Goal: Task Accomplishment & Management: Complete application form

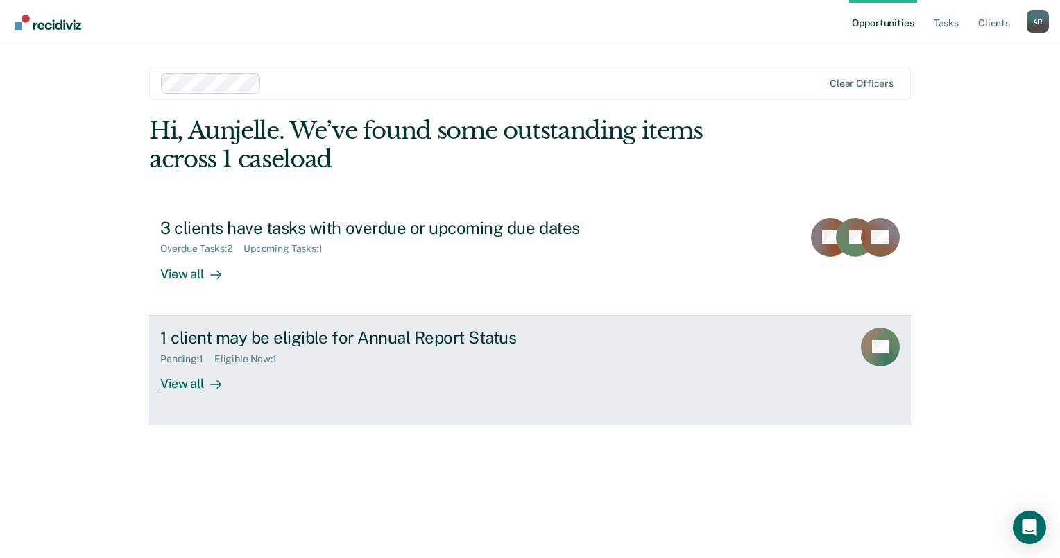
click at [210, 380] on icon at bounding box center [215, 384] width 11 height 11
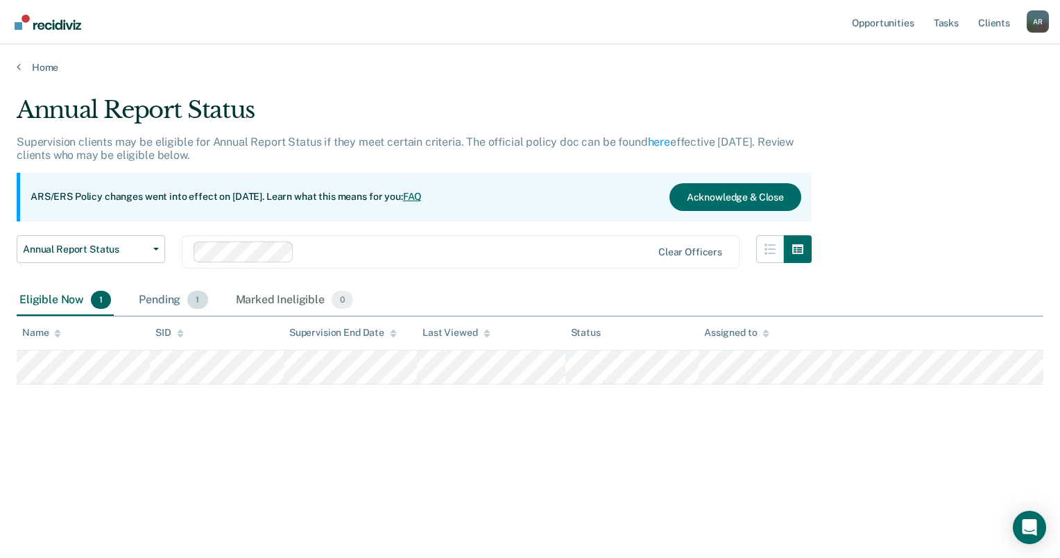
click at [178, 302] on div "Pending 1" at bounding box center [173, 300] width 74 height 31
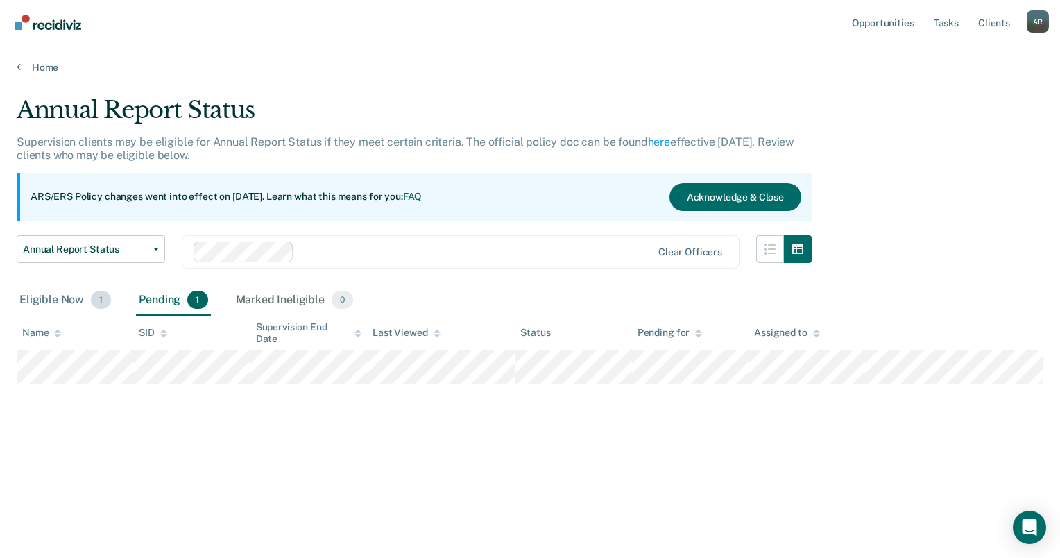
click at [79, 297] on div "Eligible Now 1" at bounding box center [65, 300] width 97 height 31
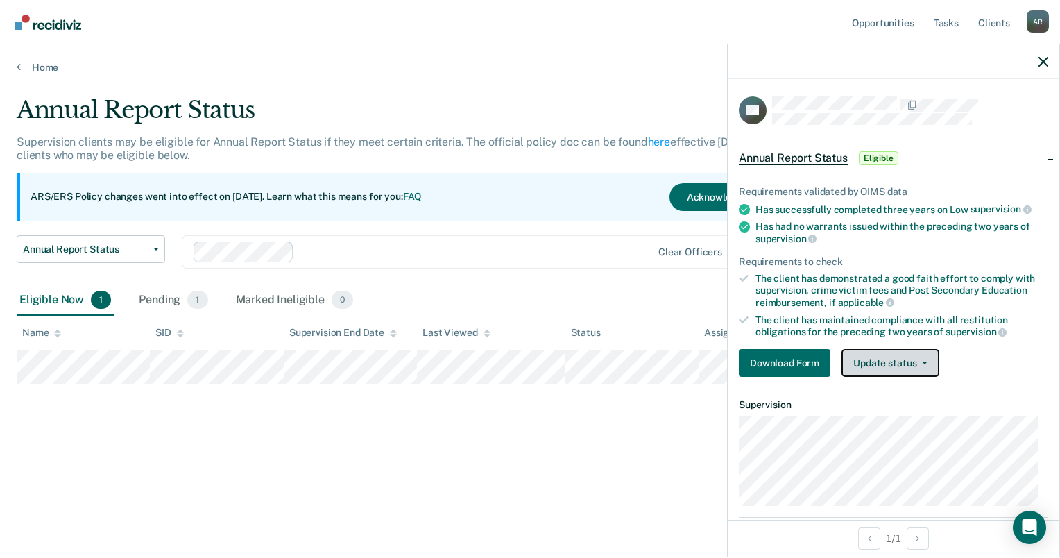
click at [870, 358] on button "Update status" at bounding box center [890, 363] width 98 height 28
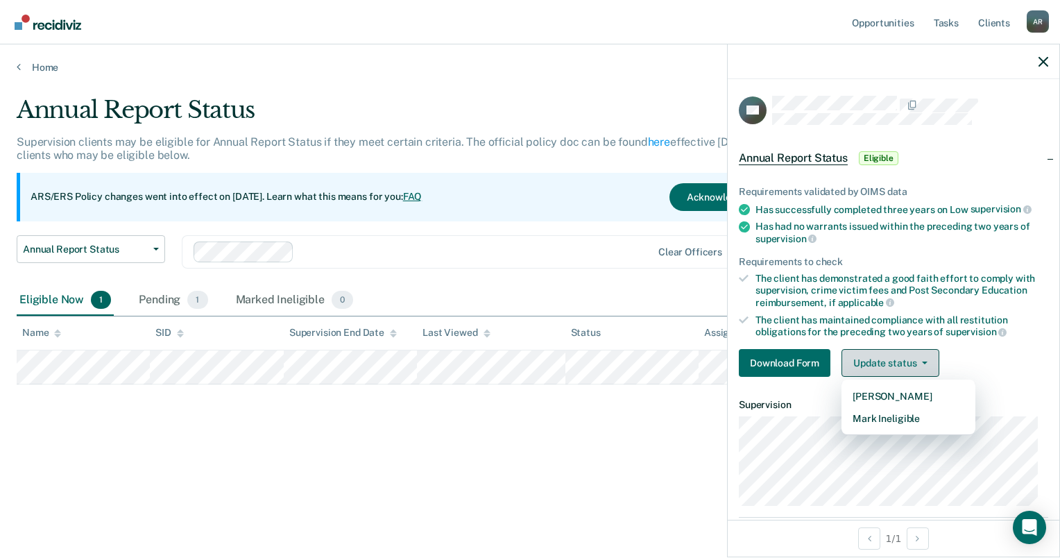
click at [870, 358] on button "Update status" at bounding box center [890, 363] width 98 height 28
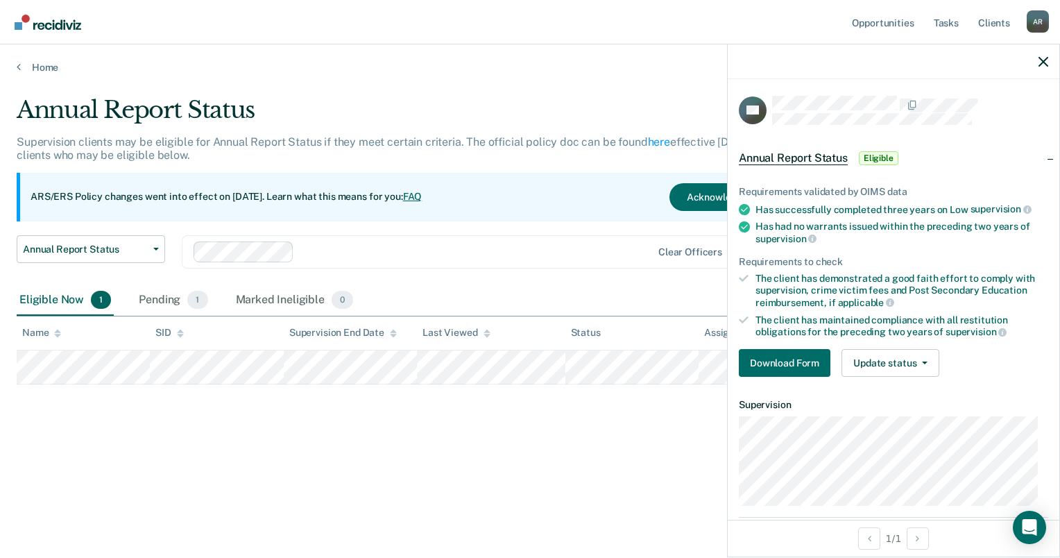
click at [787, 161] on span "Annual Report Status" at bounding box center [792, 158] width 109 height 14
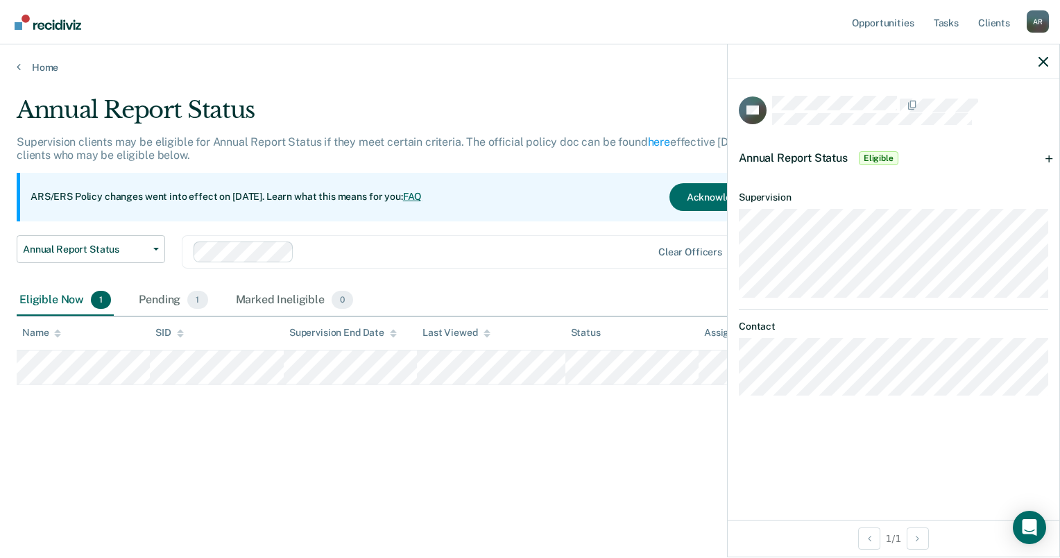
click at [810, 158] on span "Annual Report Status" at bounding box center [792, 157] width 109 height 13
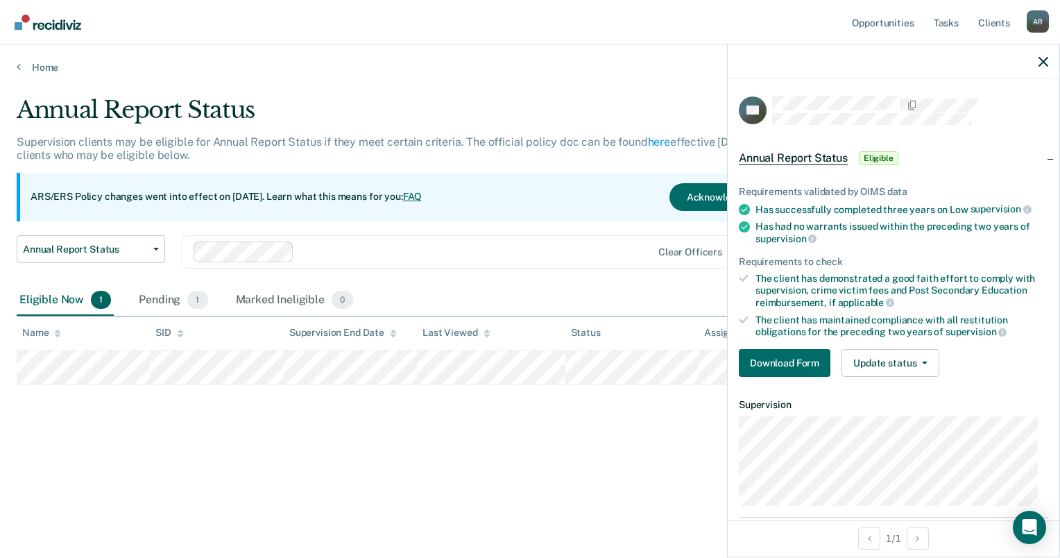
click at [897, 150] on div "Annual Report Status Eligible" at bounding box center [819, 158] width 162 height 22
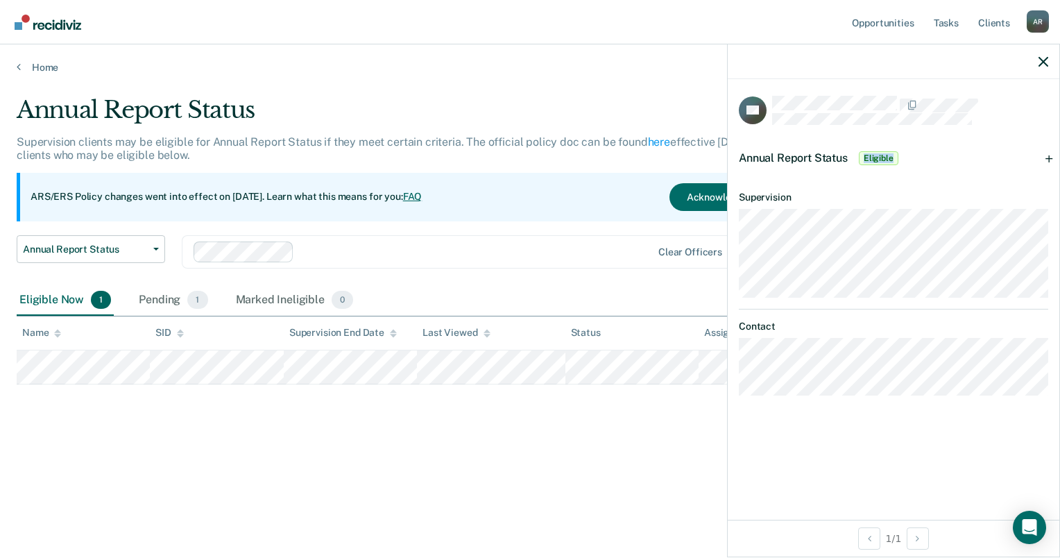
drag, startPoint x: 897, startPoint y: 150, endPoint x: 881, endPoint y: 156, distance: 16.5
click at [881, 156] on span "Eligible" at bounding box center [878, 158] width 40 height 14
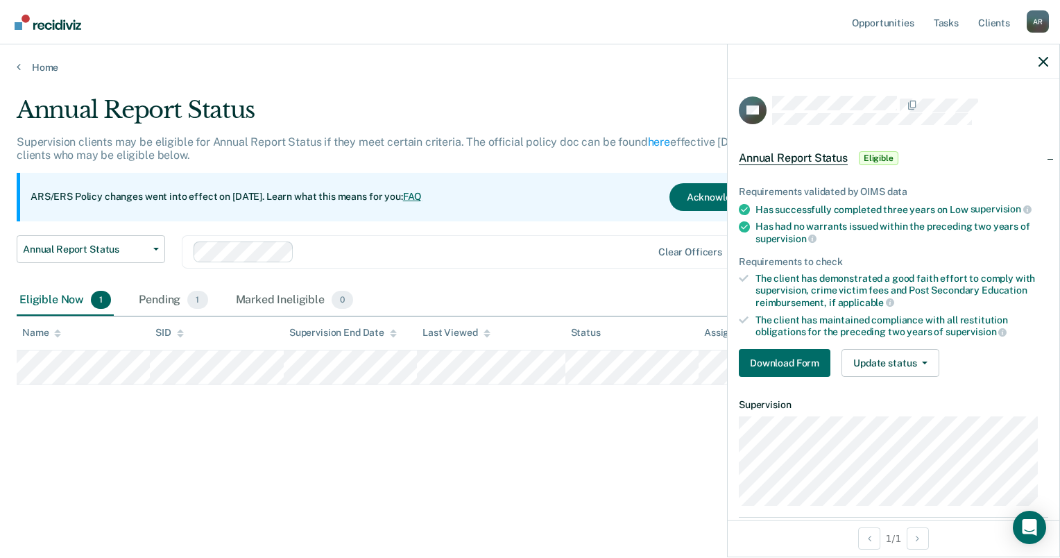
click at [417, 369] on tr at bounding box center [530, 367] width 1026 height 34
click at [285, 302] on div "Marked Ineligible 0" at bounding box center [294, 300] width 123 height 31
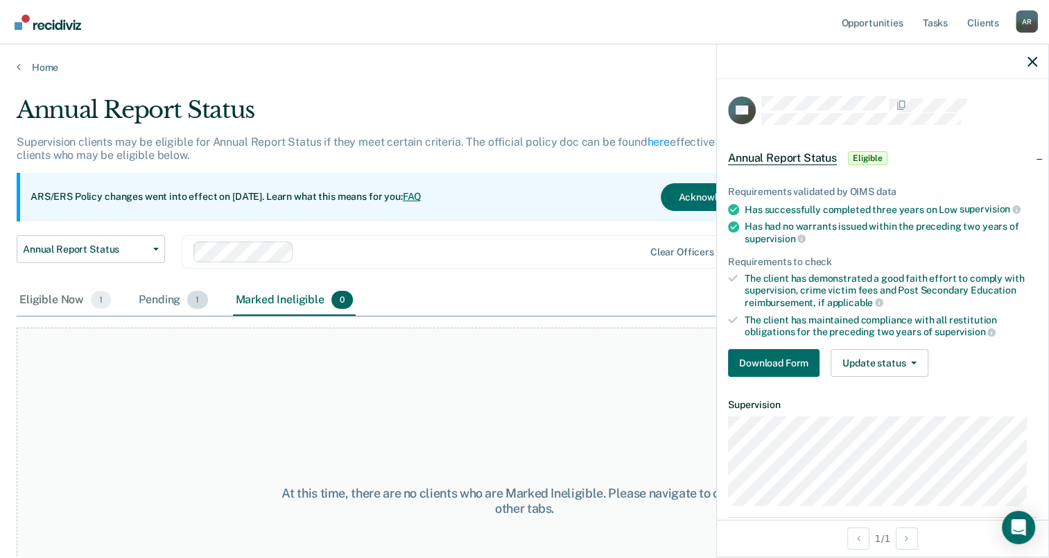
click at [176, 298] on div "Pending 1" at bounding box center [173, 300] width 74 height 31
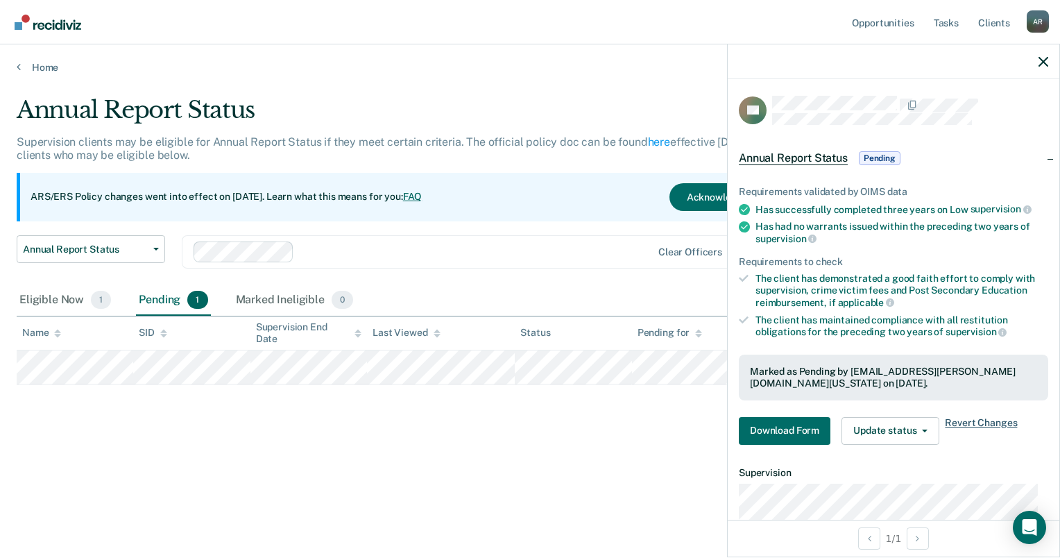
click at [967, 417] on span "Revert Changes" at bounding box center [980, 431] width 72 height 28
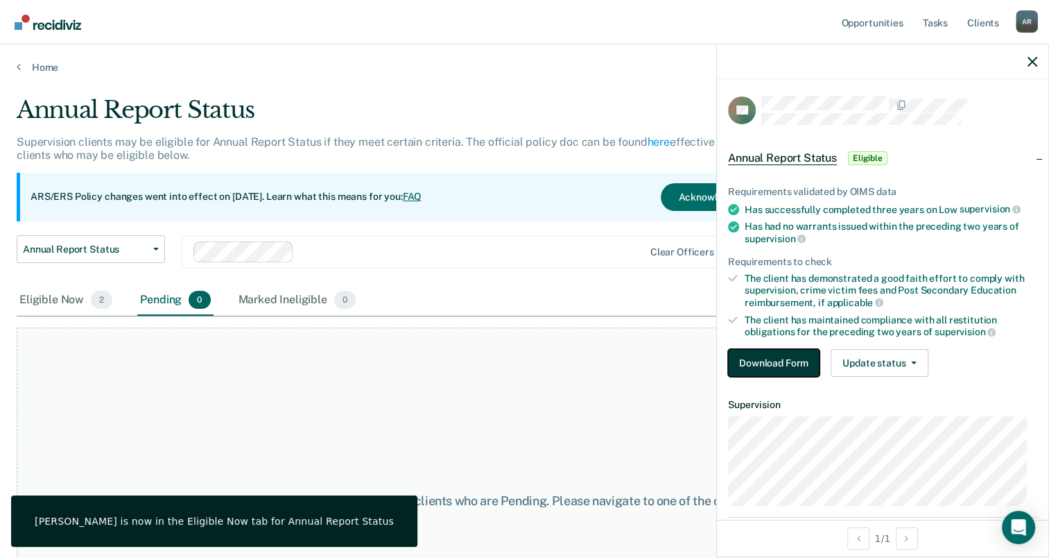
click at [751, 356] on button "Download Form" at bounding box center [774, 363] width 92 height 28
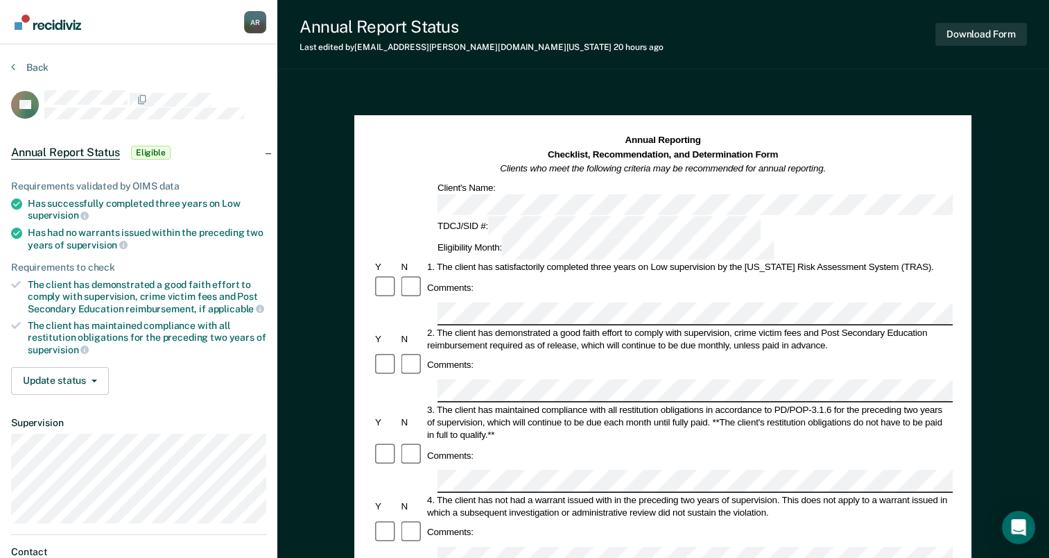
click at [276, 148] on div "Annual Report Status Eligible" at bounding box center [138, 152] width 277 height 44
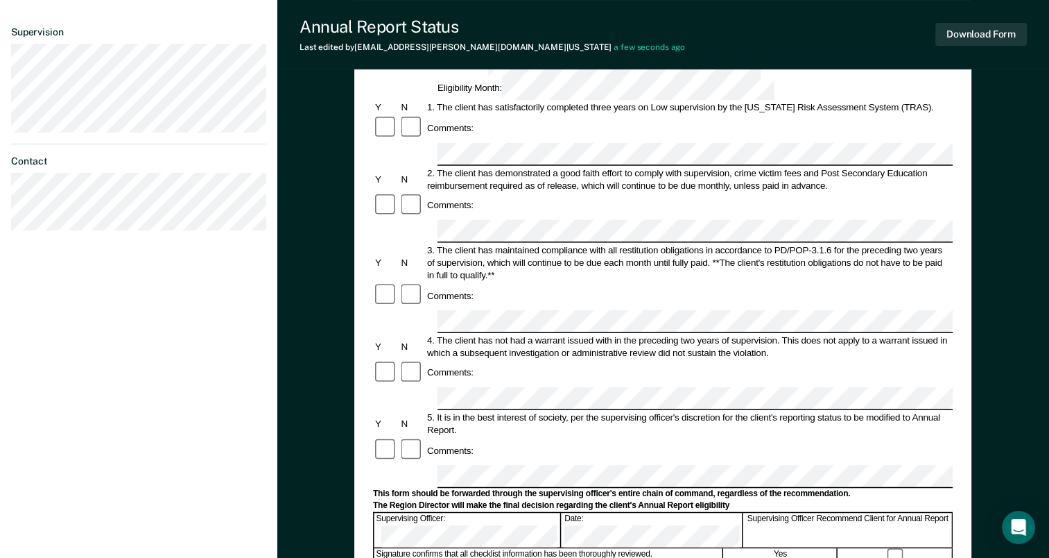
scroll to position [139, 0]
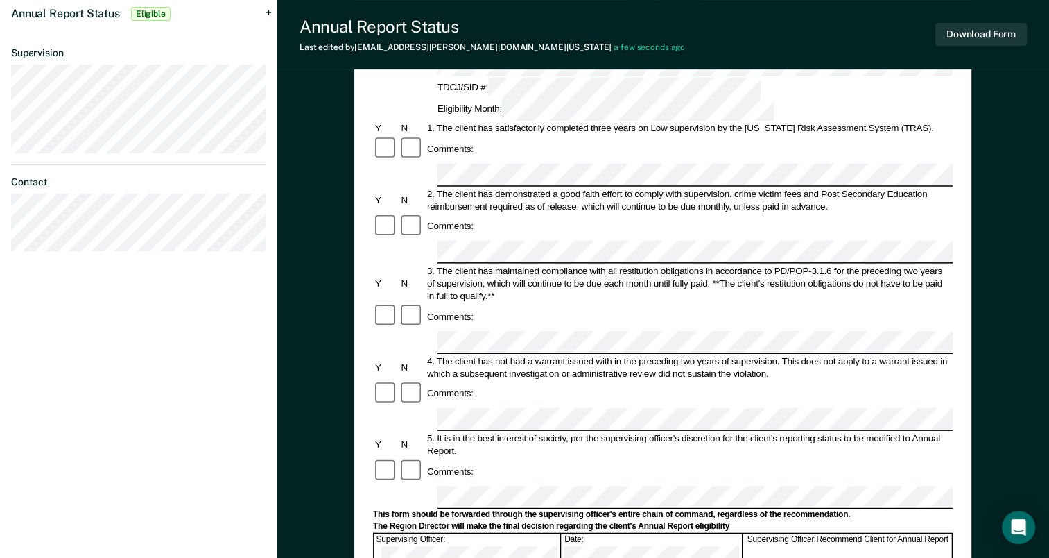
click at [684, 458] on div "Comments:" at bounding box center [663, 471] width 580 height 26
click at [353, 372] on div "Annual Reporting Checklist, Recommendation, and Determination Form Clients who …" at bounding box center [663, 418] width 772 height 942
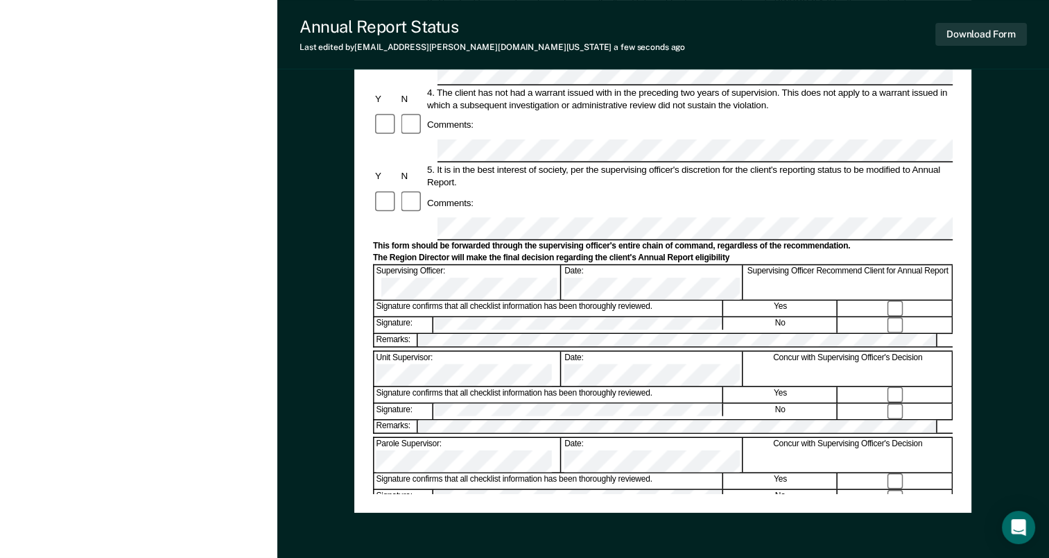
scroll to position [416, 0]
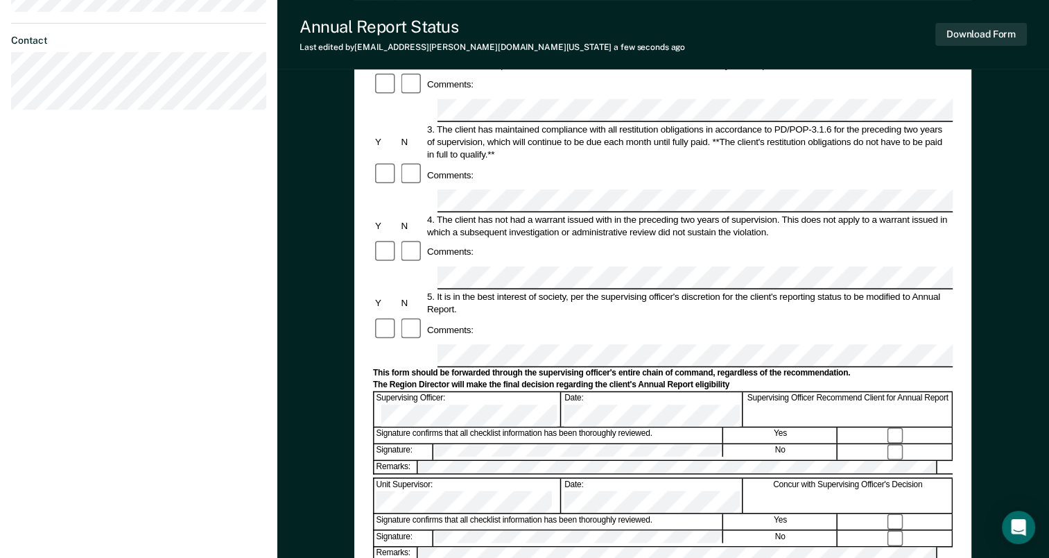
scroll to position [277, 0]
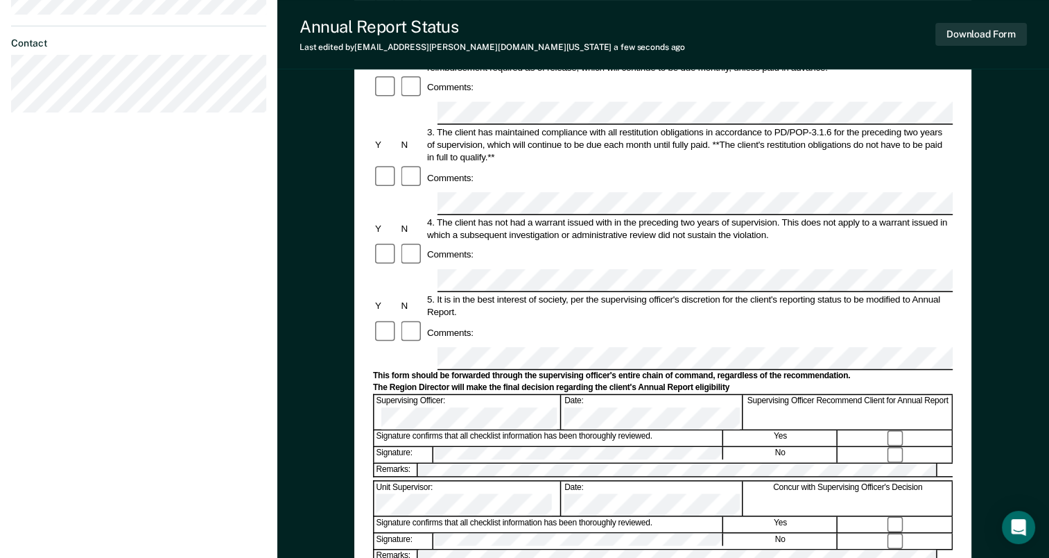
drag, startPoint x: 0, startPoint y: 243, endPoint x: 6, endPoint y: 248, distance: 7.4
click at [5, 247] on div "[PERSON_NAME] A R Profile How it works Log Out Back RT Annual Report Status Eli…" at bounding box center [138, 205] width 277 height 964
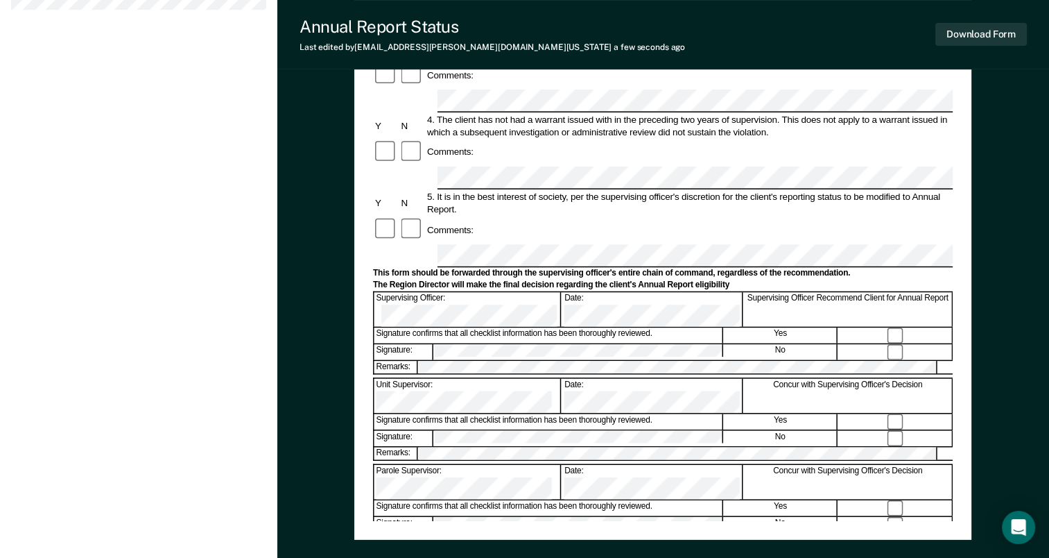
scroll to position [416, 0]
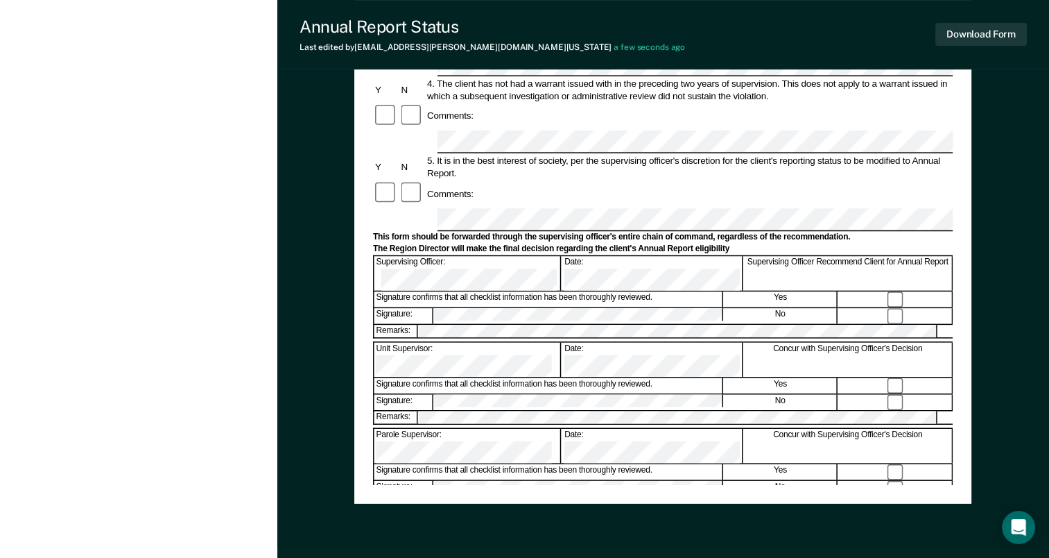
click at [613, 458] on div "Annual Reporting Checklist, Recommendation, and Determination Form Clients who …" at bounding box center [663, 101] width 580 height 767
click at [965, 444] on div "Annual Reporting Checklist, Recommendation, and Determination Form Clients who …" at bounding box center [662, 101] width 617 height 804
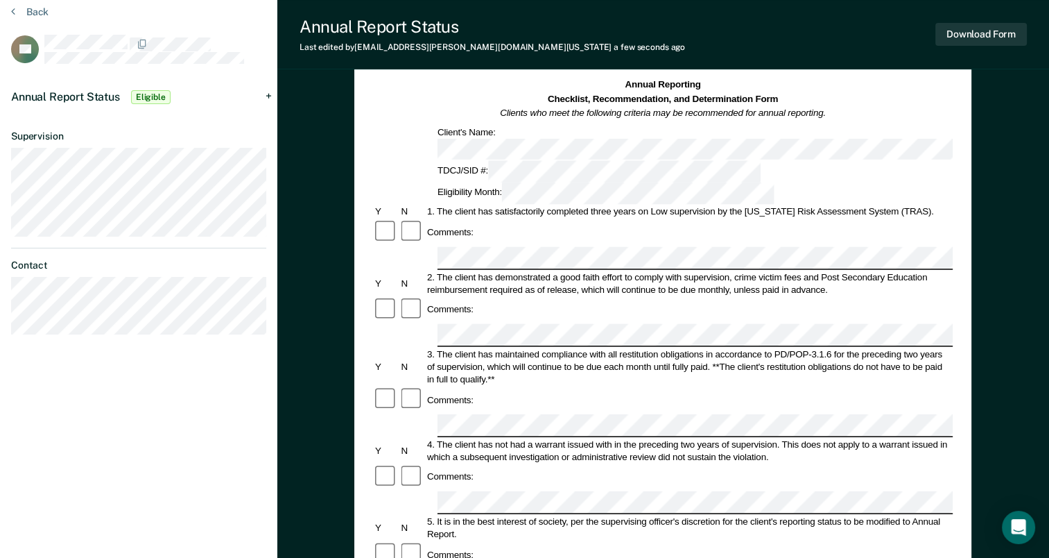
scroll to position [0, 0]
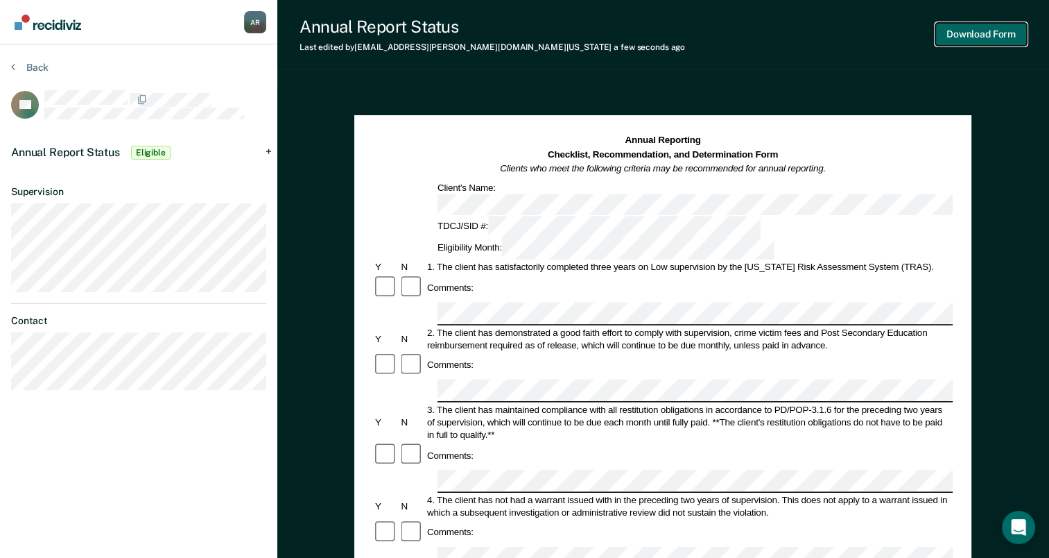
click at [991, 28] on button "Download Form" at bounding box center [981, 34] width 92 height 23
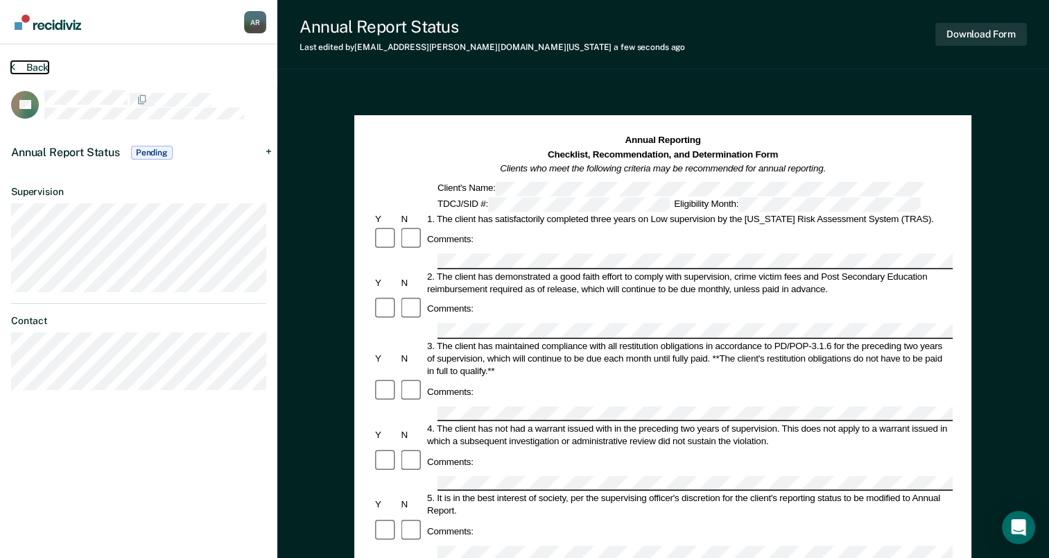
click at [15, 67] on button "Back" at bounding box center [29, 67] width 37 height 12
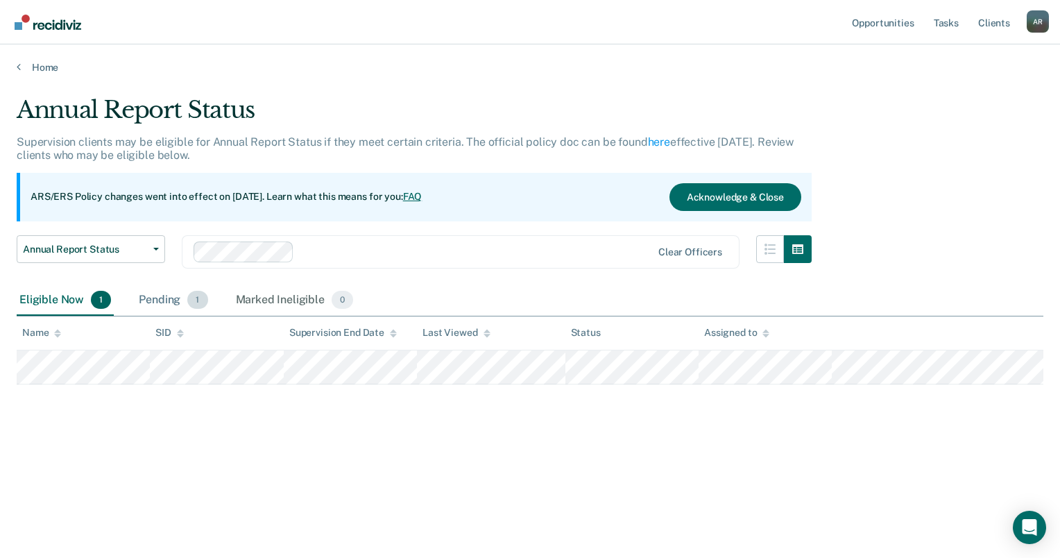
click at [158, 305] on div "Pending 1" at bounding box center [173, 300] width 74 height 31
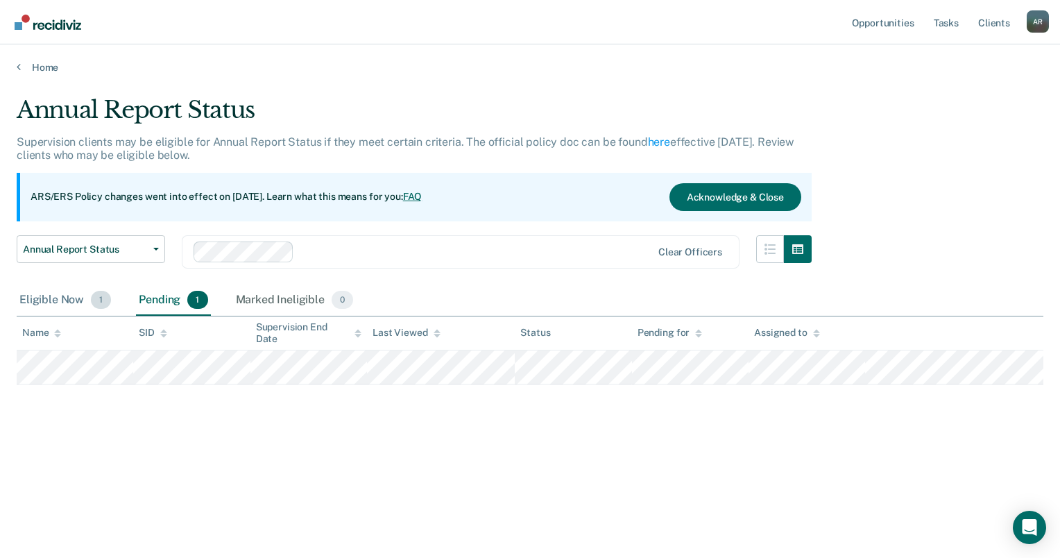
click at [36, 303] on div "Eligible Now 1" at bounding box center [65, 300] width 97 height 31
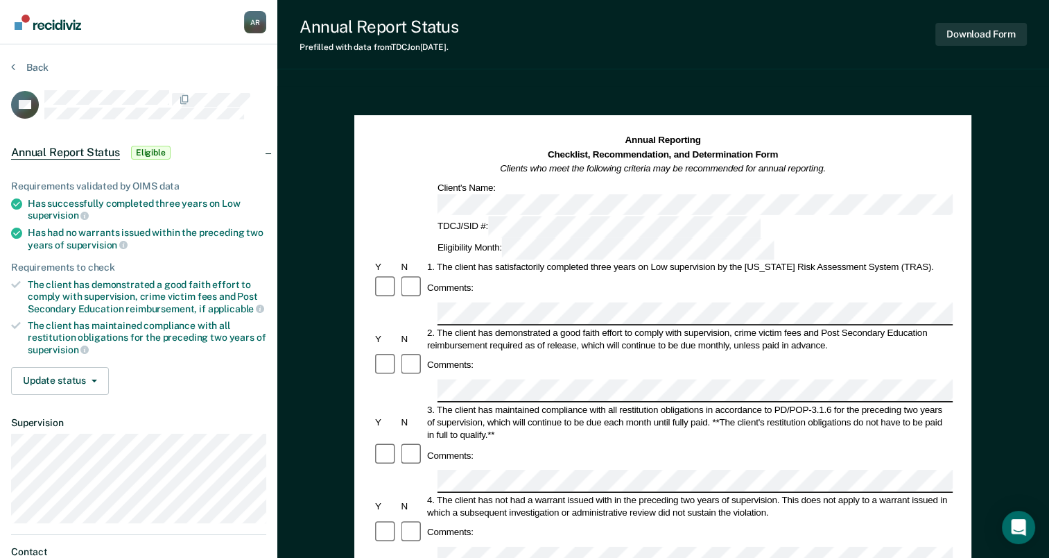
click at [1005, 331] on div "Annual Reporting Checklist, Recommendation, and Determination Form Clients who …" at bounding box center [663, 557] width 772 height 942
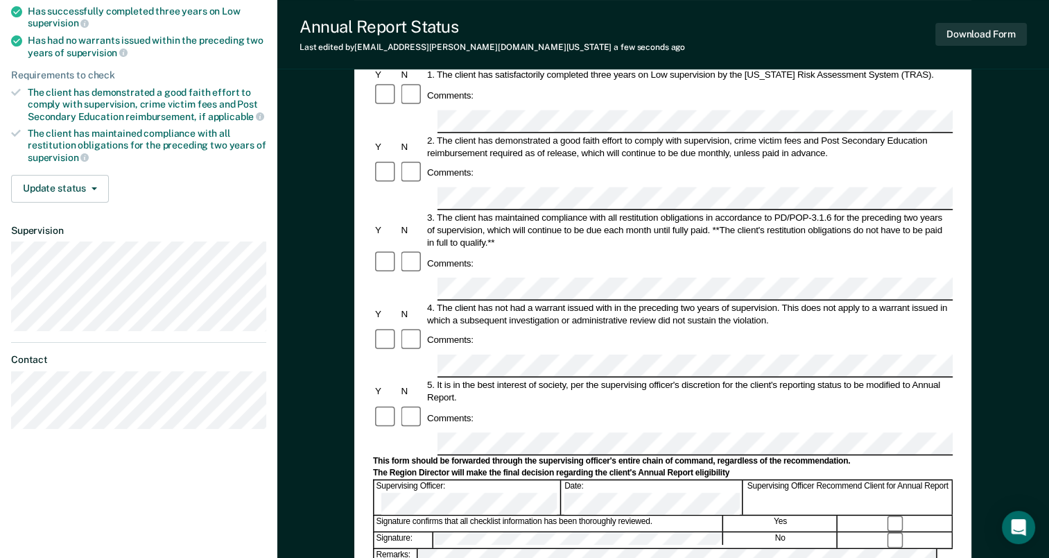
scroll to position [208, 0]
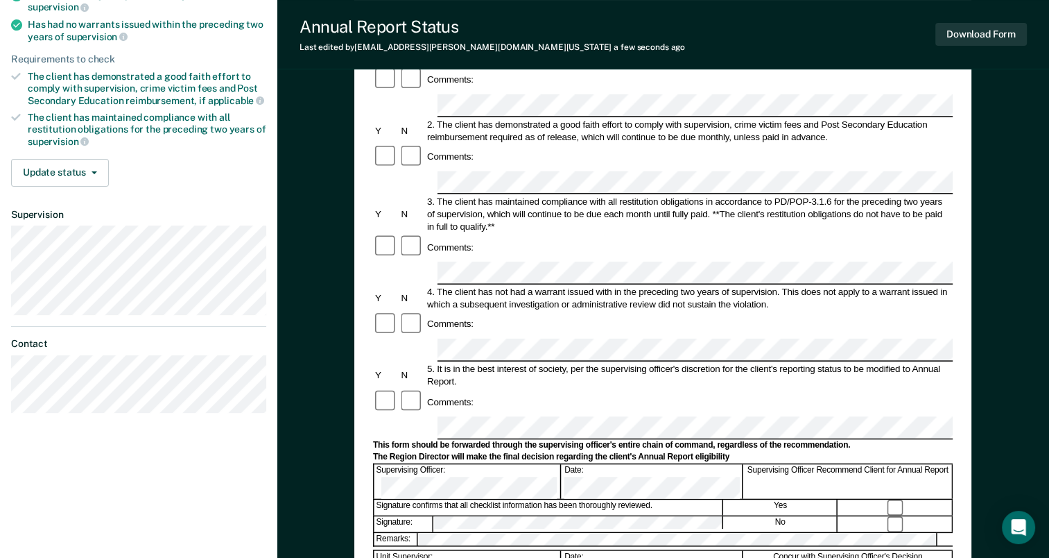
click at [485, 311] on div "Comments:" at bounding box center [663, 324] width 580 height 26
click at [487, 236] on form "Annual Reporting Checklist, Recommendation, and Determination Form Clients who …" at bounding box center [663, 415] width 580 height 978
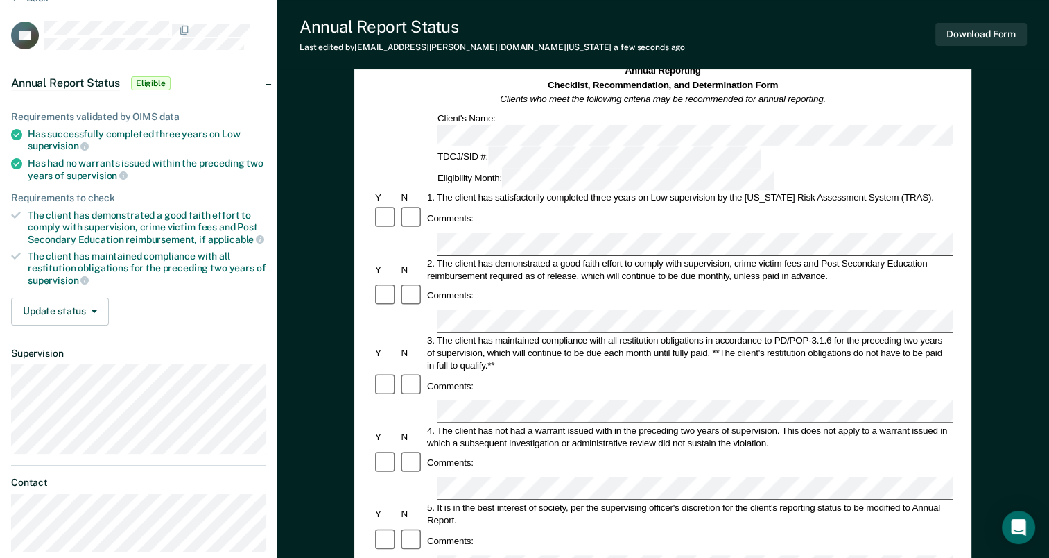
click at [831, 501] on div "5. It is in the best interest of society, per the supervising officer's discret…" at bounding box center [689, 513] width 528 height 25
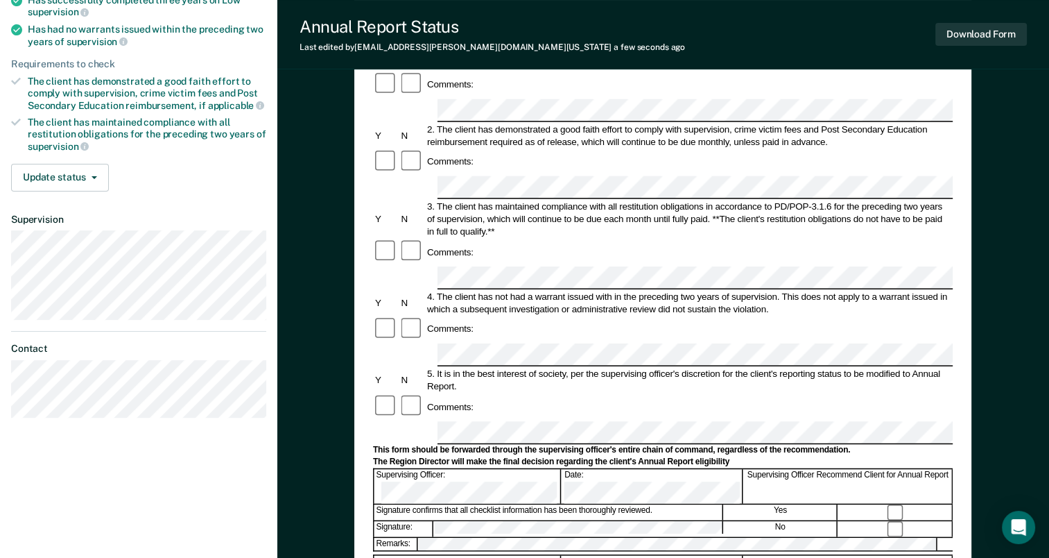
scroll to position [277, 0]
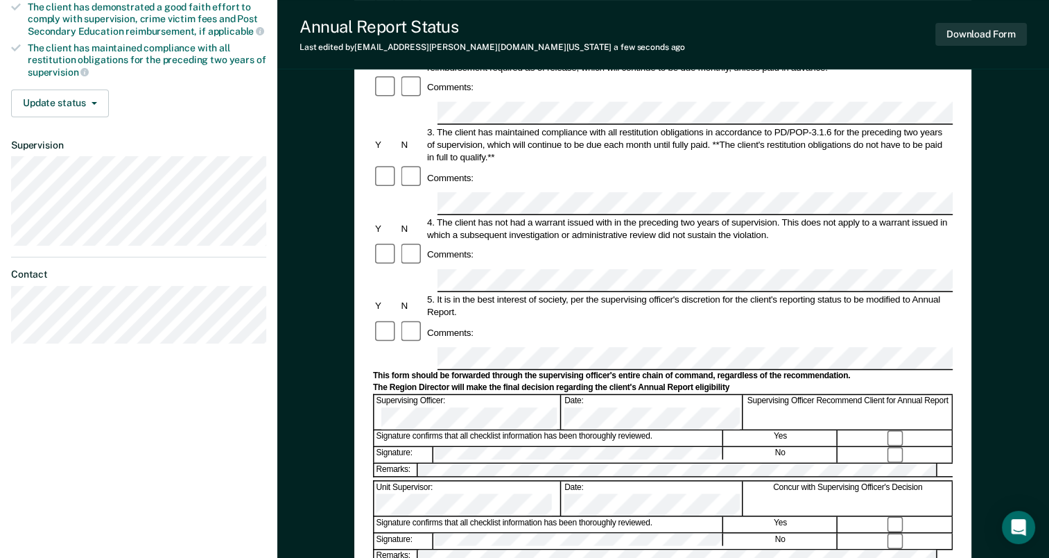
click at [624, 382] on div "The Region Director will make the final decision regarding the client's Annual …" at bounding box center [663, 387] width 580 height 11
click at [988, 21] on div "Download Form" at bounding box center [981, 34] width 92 height 35
click at [984, 31] on button "Download Form" at bounding box center [981, 34] width 92 height 23
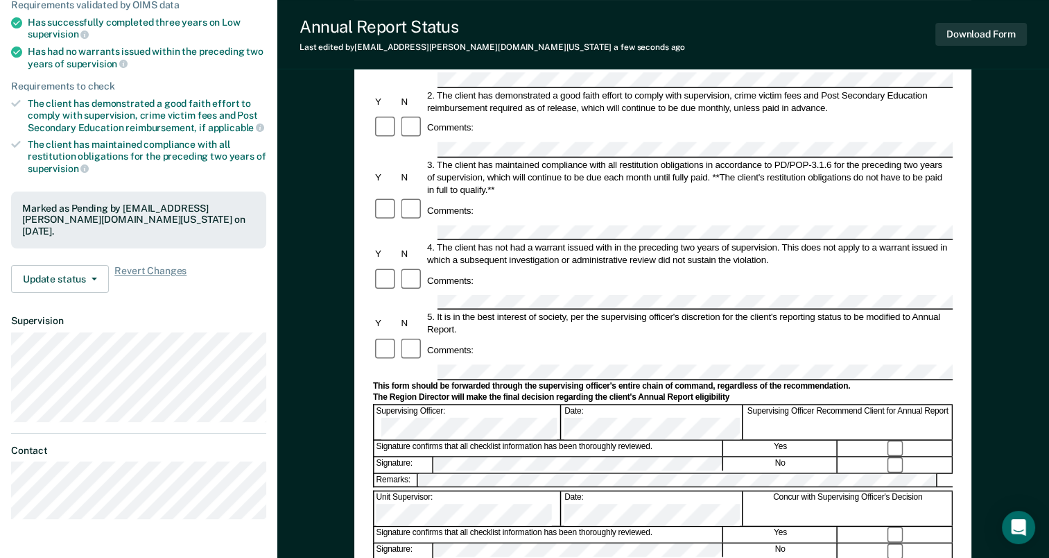
scroll to position [208, 0]
